Goal: Navigation & Orientation: Understand site structure

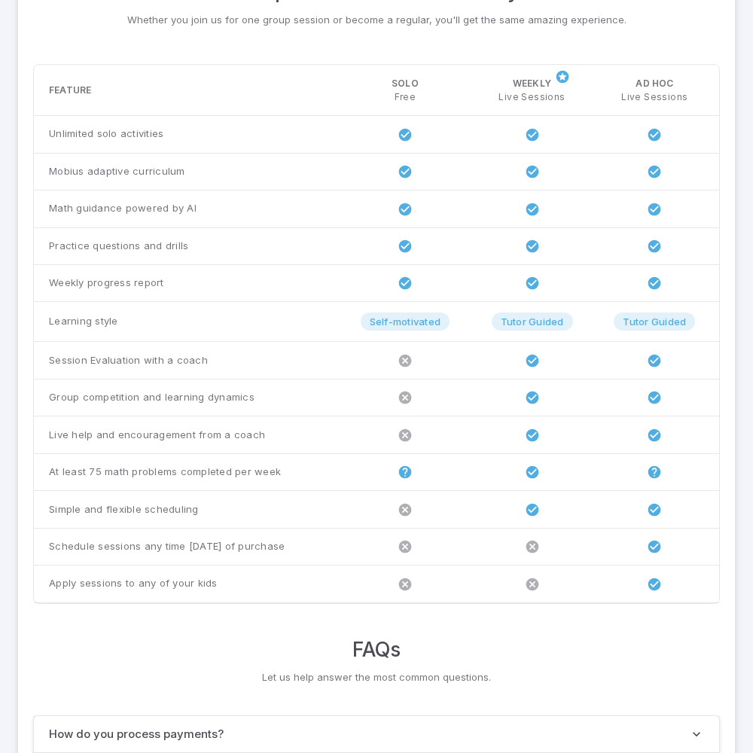
scroll to position [1156, 0]
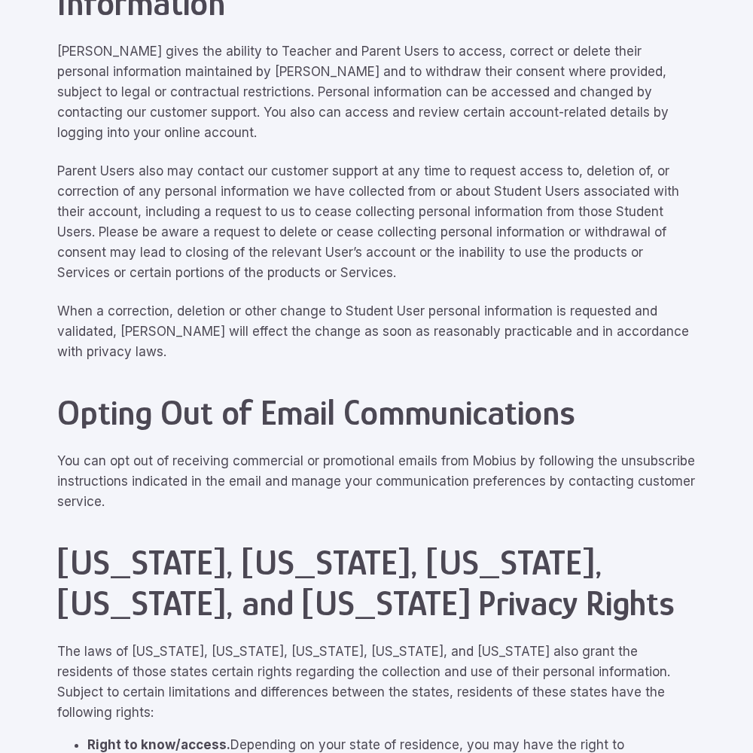
scroll to position [6779, 0]
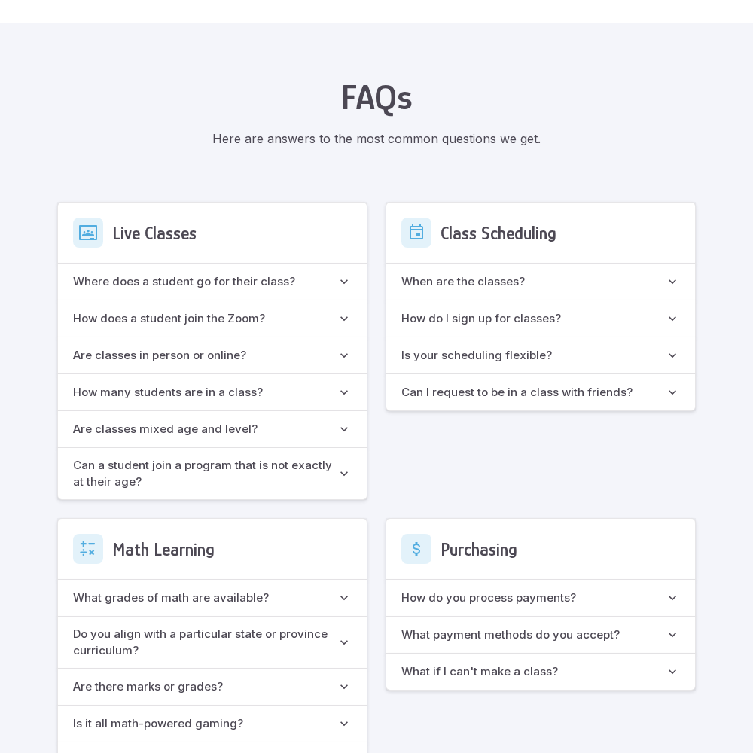
scroll to position [1338, 0]
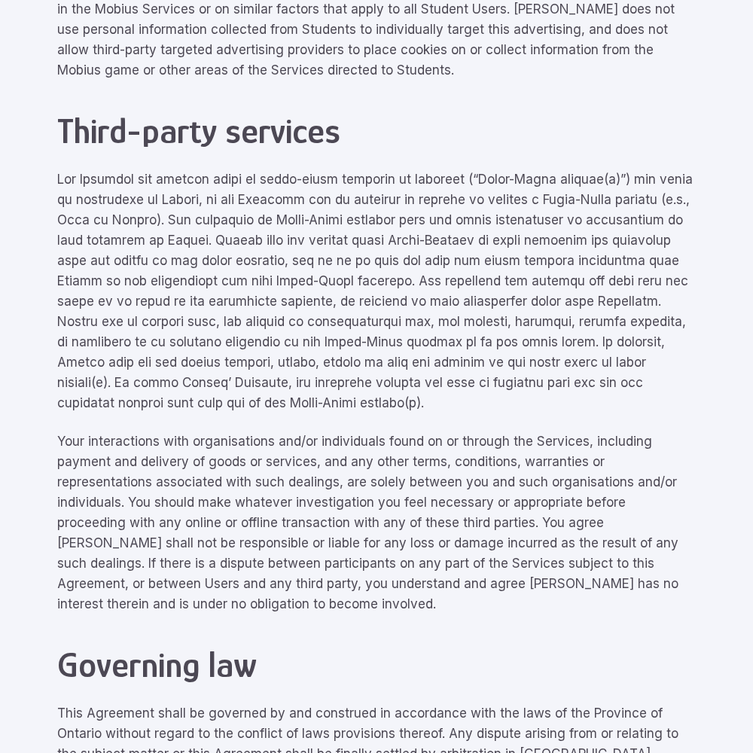
scroll to position [6779, 0]
